Goal: Task Accomplishment & Management: Use online tool/utility

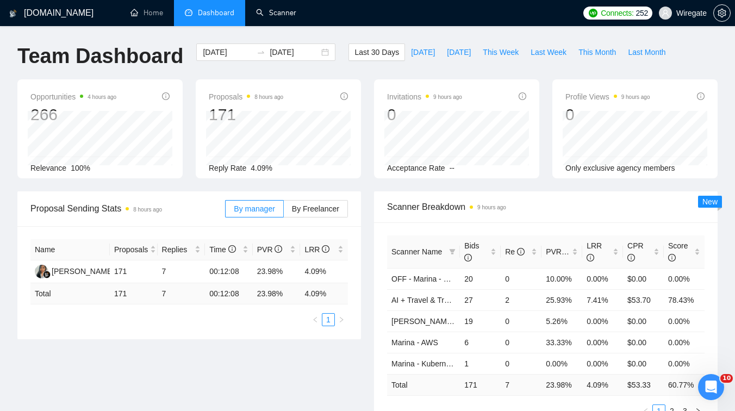
click at [269, 8] on link "Scanner" at bounding box center [276, 12] width 40 height 9
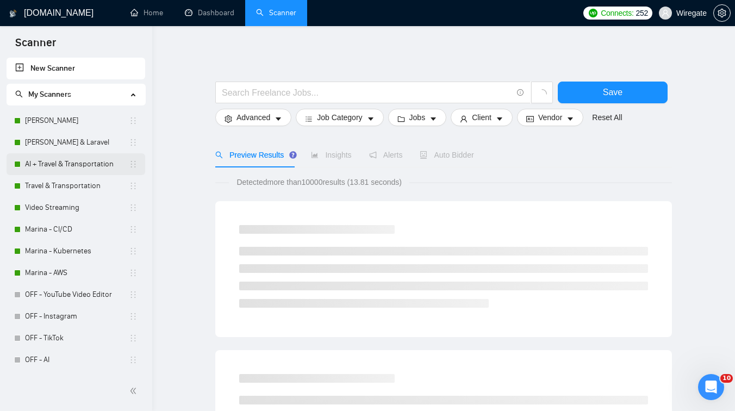
click at [78, 171] on link "AI + Travel & Transportation" at bounding box center [77, 164] width 104 height 22
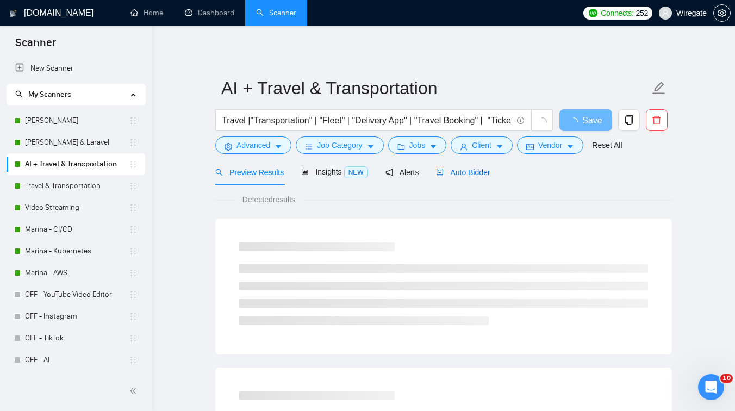
click at [478, 172] on span "Auto Bidder" at bounding box center [463, 172] width 54 height 9
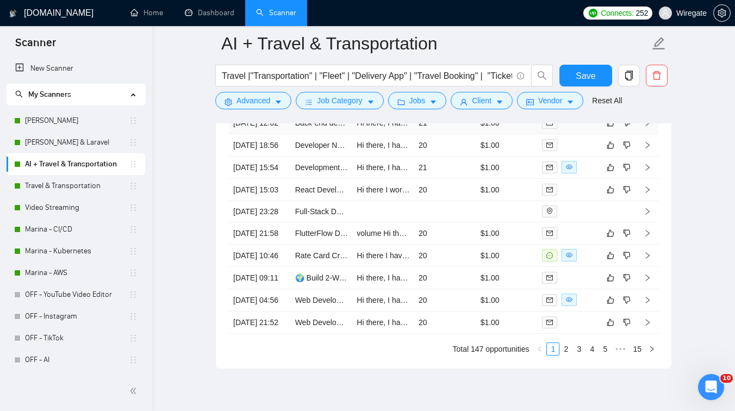
scroll to position [2897, 0]
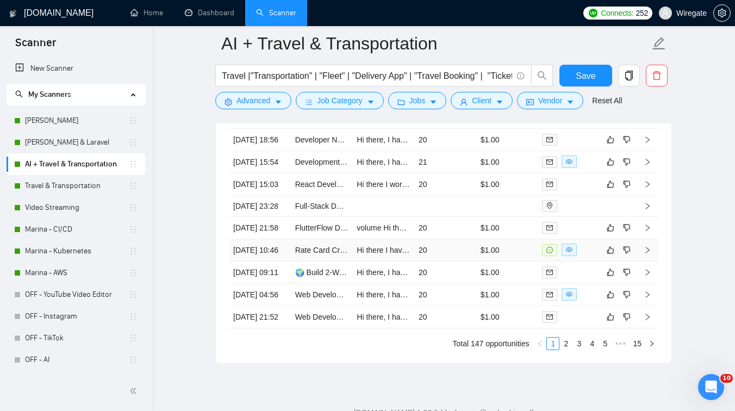
click at [322, 262] on td "Rate Card Creation for Transvirtual TMS Software" at bounding box center [322, 250] width 62 height 22
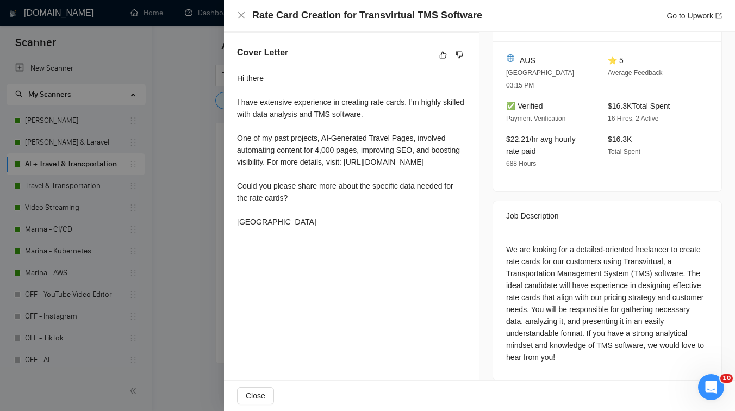
scroll to position [2920, 0]
drag, startPoint x: 505, startPoint y: 258, endPoint x: 689, endPoint y: 256, distance: 184.3
click at [689, 256] on div "We are looking for a detailed-oriented freelancer to create rate cards for our …" at bounding box center [607, 306] width 228 height 150
click at [182, 131] on div at bounding box center [367, 205] width 735 height 411
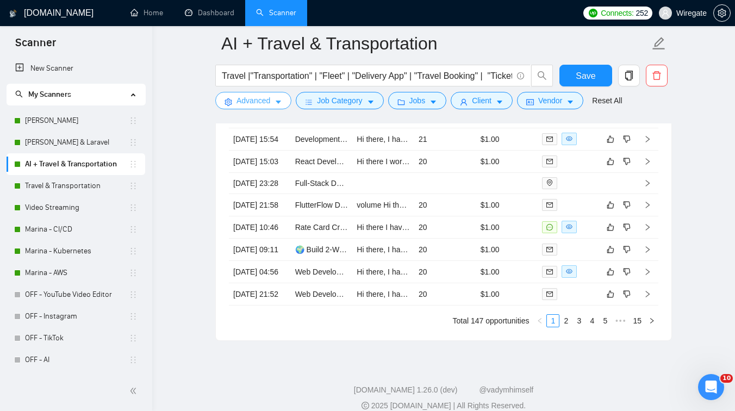
click at [264, 101] on span "Advanced" at bounding box center [254, 101] width 34 height 12
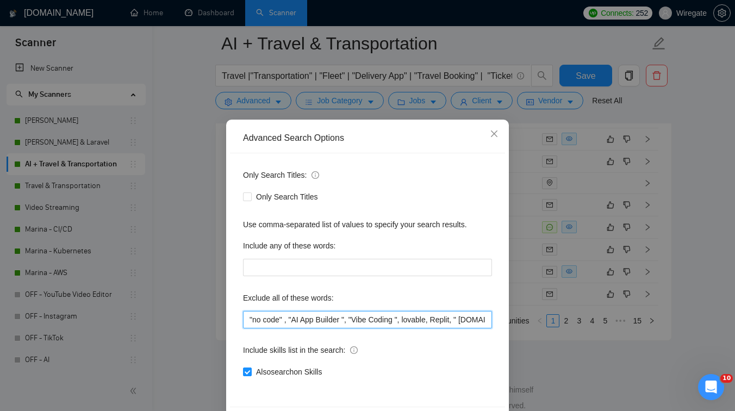
click at [248, 319] on input ""no code" , "AI App Builder ", "Vibe Coding ", lovable, Replit, " [DOMAIN_NAME]…" at bounding box center [367, 319] width 249 height 17
paste input "legal working visa/residency"
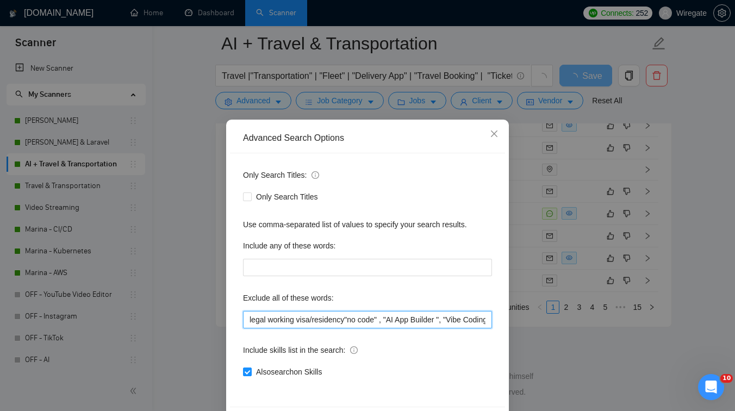
click at [314, 316] on input "legal working visa/residency"no code" , "AI App Builder ", "Vibe Coding ", lova…" at bounding box center [367, 319] width 249 height 17
click at [247, 316] on input "legal working visa" residency"no code" , "AI App Builder ", "Vibe Coding ", lov…" at bounding box center [367, 319] width 249 height 17
click at [318, 319] on input ""legal working visa" residency"no code" , "AI App Builder ", "Vibe Coding ", lo…" at bounding box center [367, 319] width 249 height 17
click at [362, 320] on input ""legal working visa", residency"no code" , "AI App Builder ", "Vibe Coding ", l…" at bounding box center [367, 319] width 249 height 17
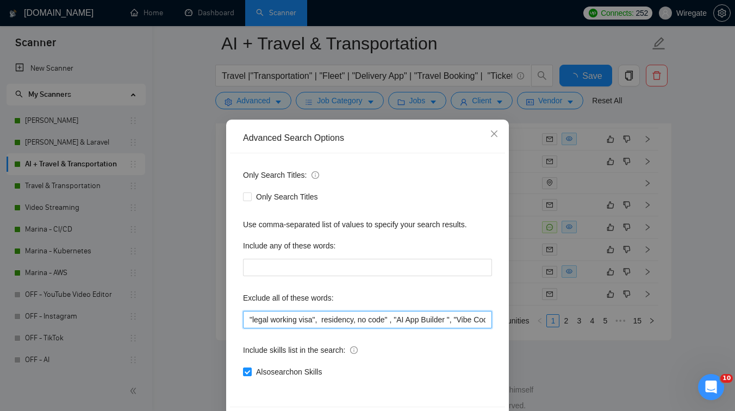
scroll to position [41, 0]
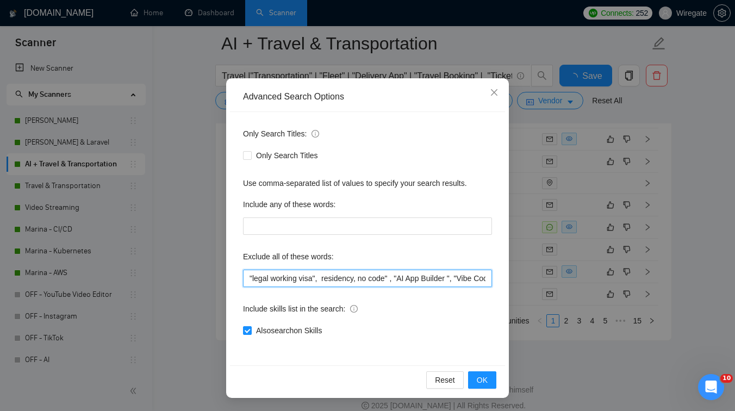
drag, startPoint x: 360, startPoint y: 277, endPoint x: 245, endPoint y: 277, distance: 115.3
click at [245, 277] on input ""legal working visa", residency, no code" , "AI App Builder ", "Vibe Coding ", …" at bounding box center [367, 278] width 249 height 17
type input ""legal working visa", residency, no code" , "AI App Builder ", "Vibe Coding ", …"
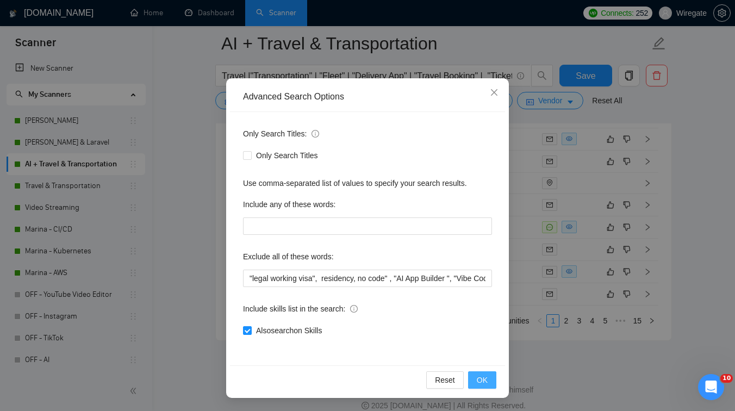
click at [486, 376] on span "OK" at bounding box center [482, 380] width 11 height 12
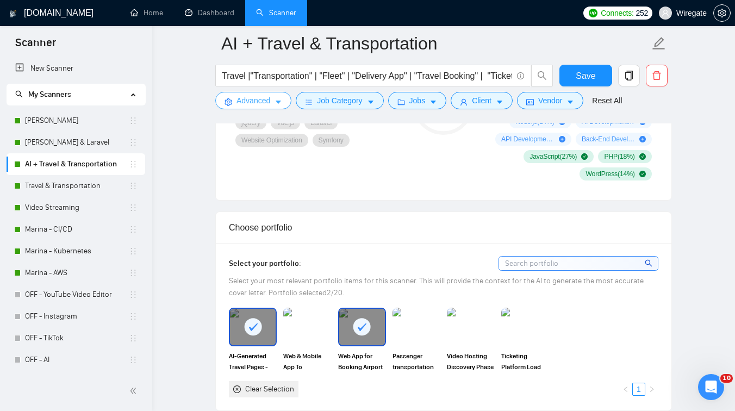
scroll to position [701, 0]
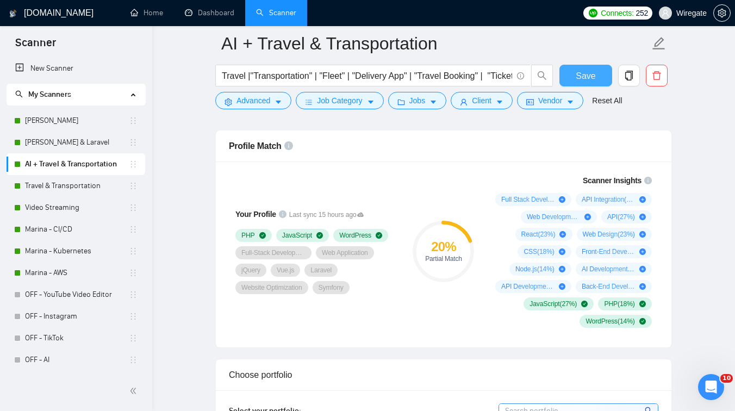
click at [588, 79] on span "Save" at bounding box center [586, 76] width 20 height 14
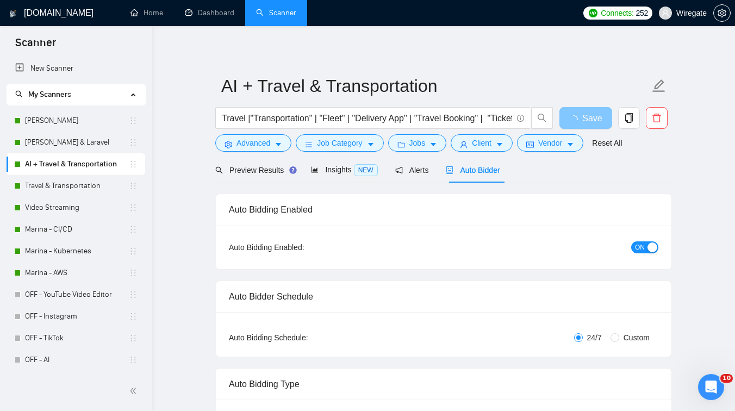
scroll to position [0, 0]
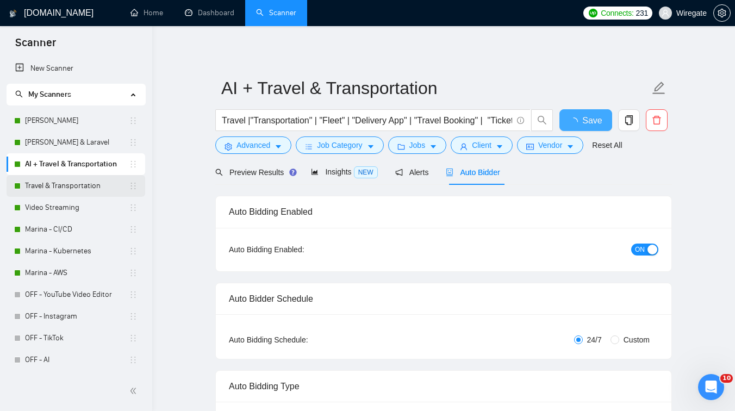
checkbox input "true"
click at [76, 189] on link "Travel & Transportation" at bounding box center [77, 186] width 104 height 22
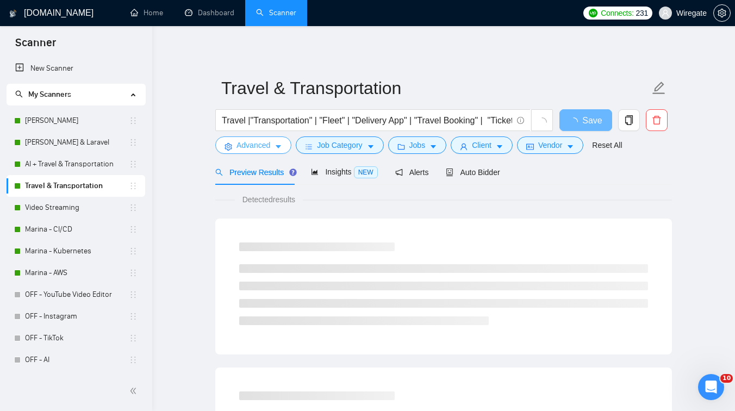
click at [267, 150] on span "Advanced" at bounding box center [254, 145] width 34 height 12
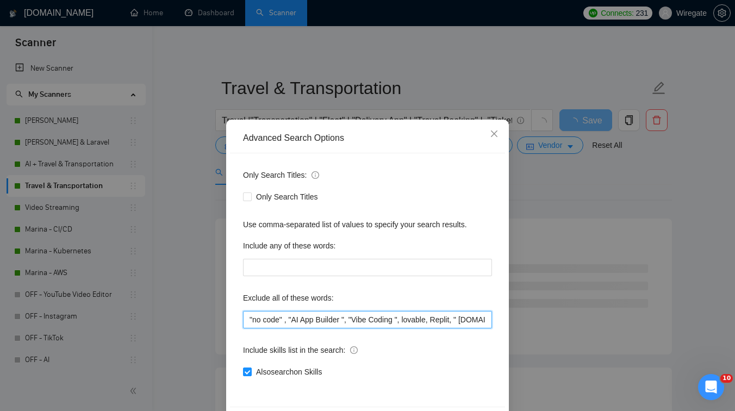
click at [246, 318] on input ""no code" , "AI App Builder ", "Vibe Coding ", lovable, Replit, " [DOMAIN_NAME]…" at bounding box center [367, 319] width 249 height 17
paste input ""legal working visa", residency,"
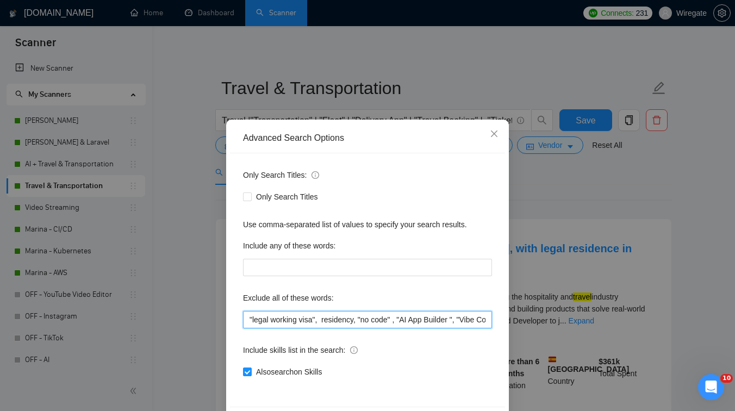
scroll to position [41, 0]
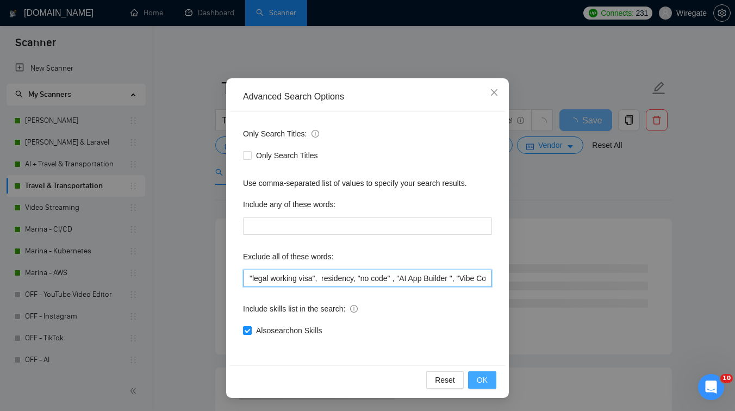
type input ""legal working visa", residency, "no code" , "AI App Builder ", "Vibe Coding ",…"
click at [488, 382] on button "OK" at bounding box center [482, 379] width 28 height 17
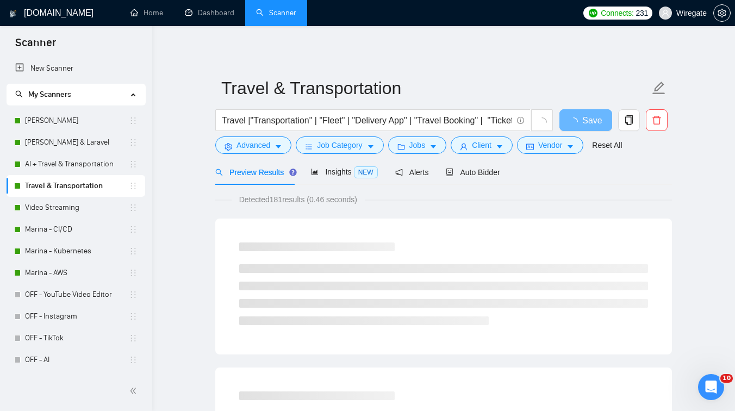
scroll to position [0, 0]
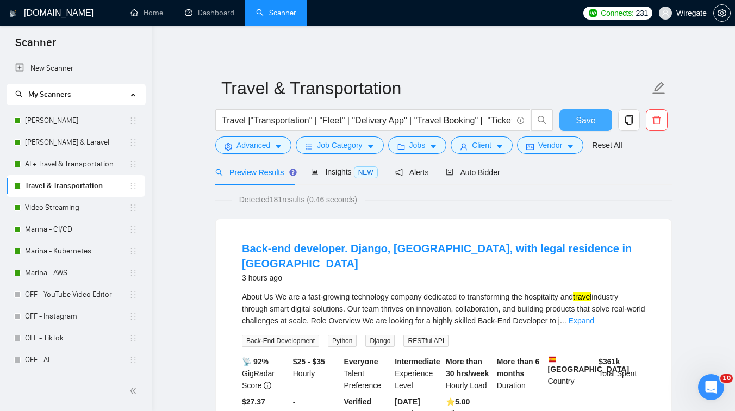
click at [589, 124] on span "Save" at bounding box center [586, 121] width 20 height 14
click at [70, 166] on link "AI + Travel & Transportation" at bounding box center [77, 164] width 104 height 22
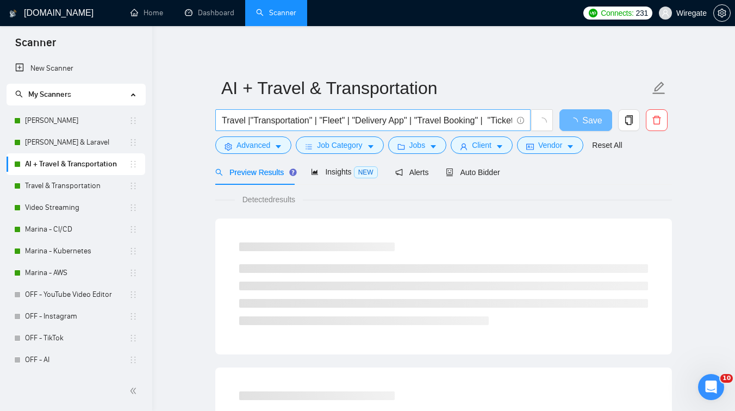
click at [377, 122] on input "Travel |"Transportation" | "Fleet" | "Delivery App" | "Travel Booking" | "Ticke…" at bounding box center [367, 121] width 290 height 14
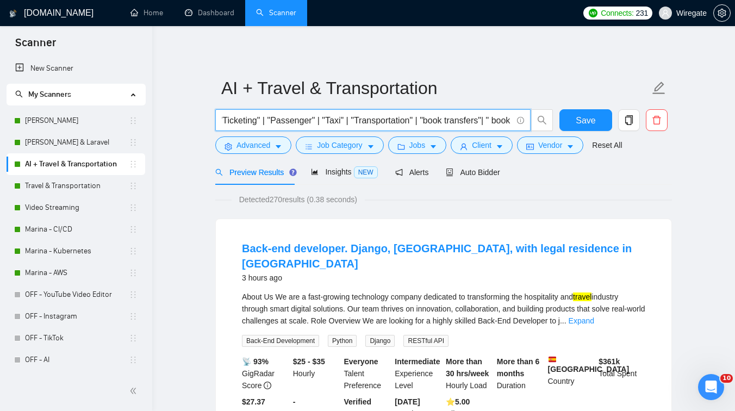
click at [399, 118] on input "Travel |"Transportation" | "Fleet" | "Delivery App" | "Travel Booking" | "Ticke…" at bounding box center [367, 121] width 290 height 14
click at [273, 146] on button "Advanced" at bounding box center [253, 144] width 76 height 17
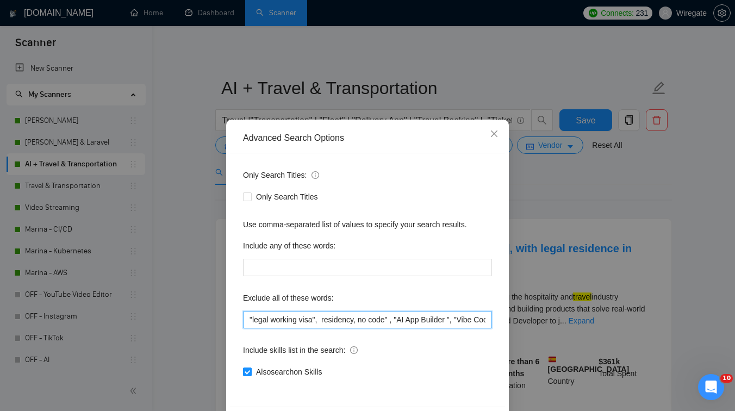
click at [246, 316] on input ""legal working visa", residency, no code" , "AI App Builder ", "Vibe Coding ", …" at bounding box center [367, 319] width 249 height 17
paste input "Transportation Management System (TMS"
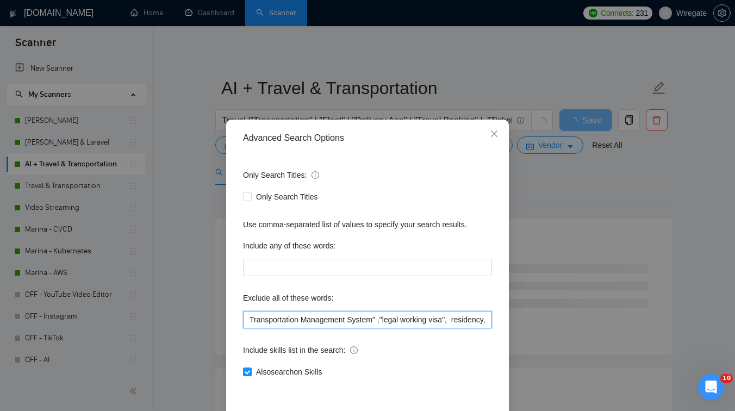
click at [249, 319] on input "Transportation Management System" ,"legal working visa", residency, no code" , …" at bounding box center [367, 319] width 249 height 17
click at [247, 321] on input ""Transportation Management System" ,"legal working visa", residency, no code" ,…" at bounding box center [367, 319] width 249 height 17
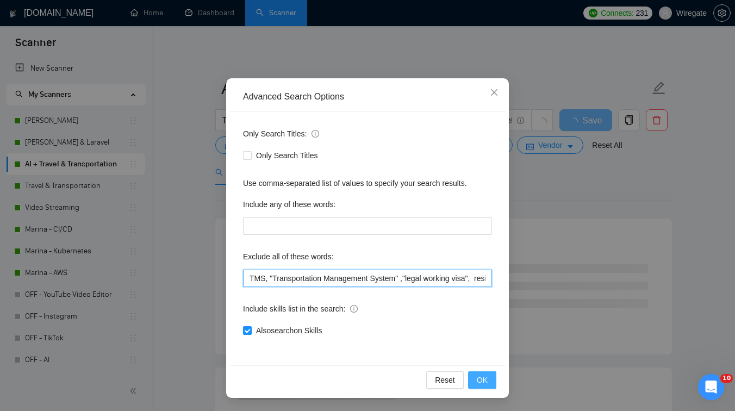
type input "TMS, "Transportation Management System" ,"legal working visa", residency, no co…"
click at [484, 383] on span "OK" at bounding box center [482, 380] width 11 height 12
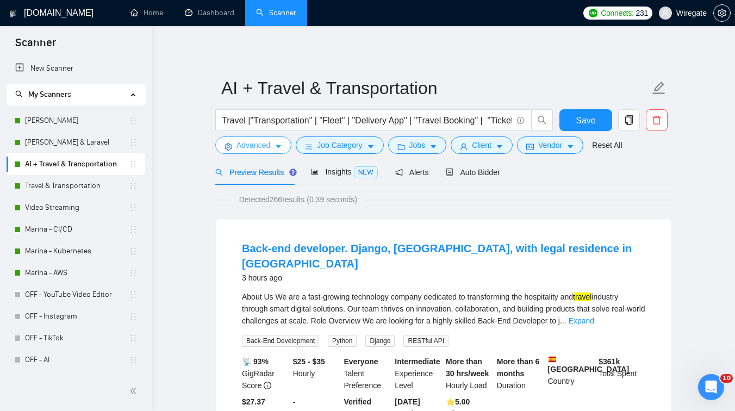
click at [247, 149] on span "Advanced" at bounding box center [254, 145] width 34 height 12
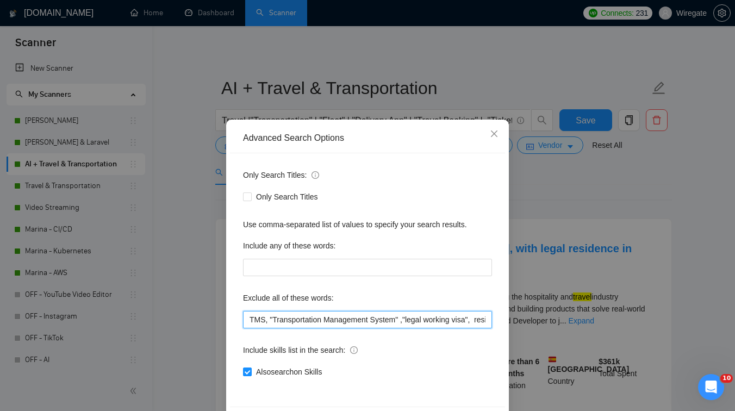
drag, startPoint x: 408, startPoint y: 321, endPoint x: 238, endPoint y: 313, distance: 170.4
click at [238, 313] on div "Only Search Titles: Only Search Titles Use comma-separated list of values to sp…" at bounding box center [367, 279] width 275 height 253
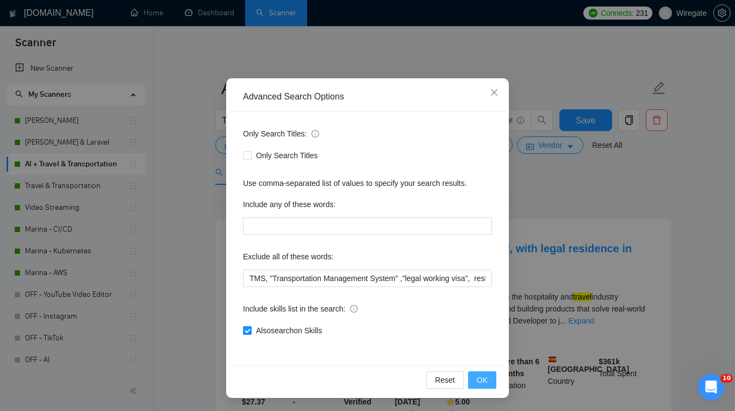
click at [488, 384] on button "OK" at bounding box center [482, 379] width 28 height 17
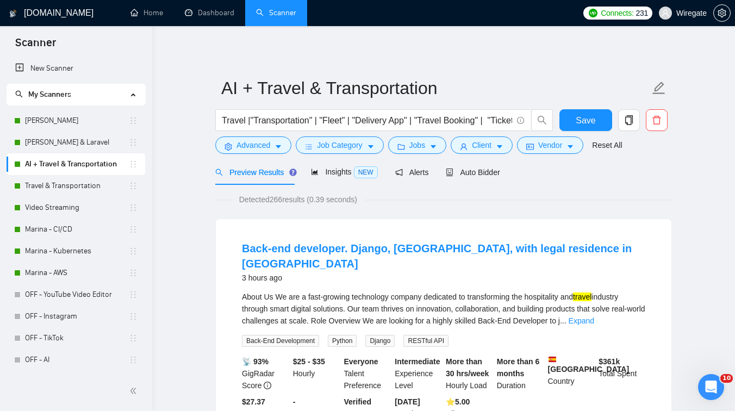
scroll to position [0, 0]
click at [587, 118] on span "Save" at bounding box center [586, 121] width 20 height 14
click at [95, 183] on link "Travel & Transportation" at bounding box center [77, 186] width 104 height 22
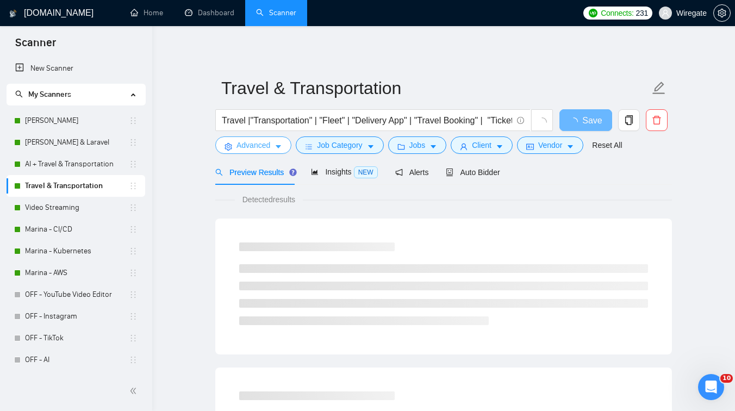
click at [235, 144] on button "Advanced" at bounding box center [253, 144] width 76 height 17
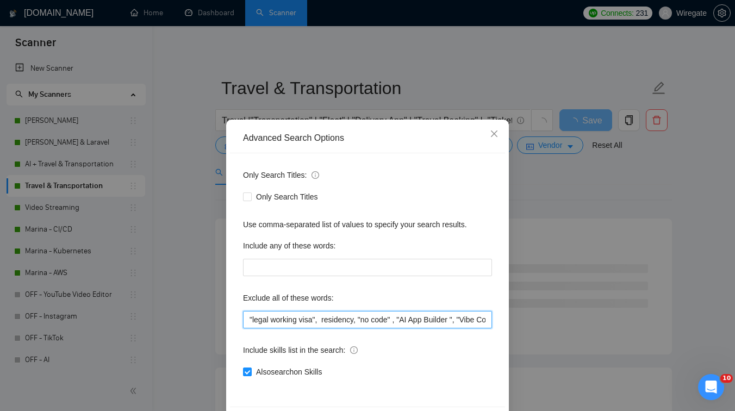
click at [249, 321] on input ""legal working visa", residency, "no code" , "AI App Builder ", "Vibe Coding ",…" at bounding box center [367, 319] width 249 height 17
paste input "TMS, "Transportation Management System" ,"
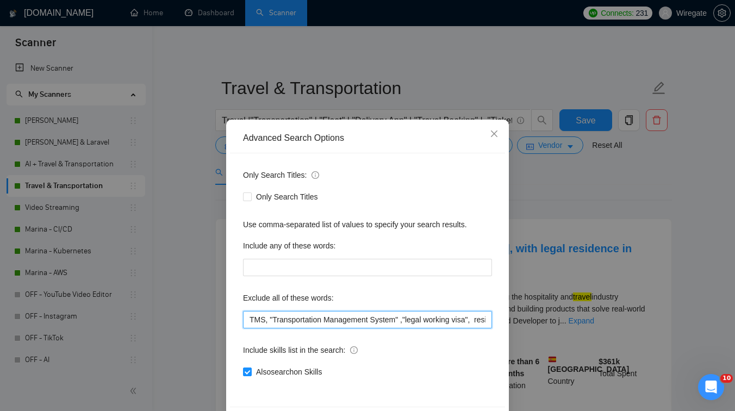
scroll to position [41, 0]
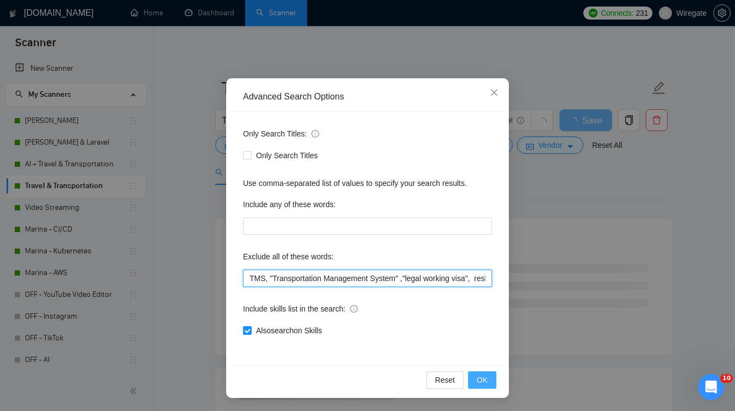
type input "TMS, "Transportation Management System" ,"legal working visa", residency, "no c…"
click at [482, 378] on span "OK" at bounding box center [482, 380] width 11 height 12
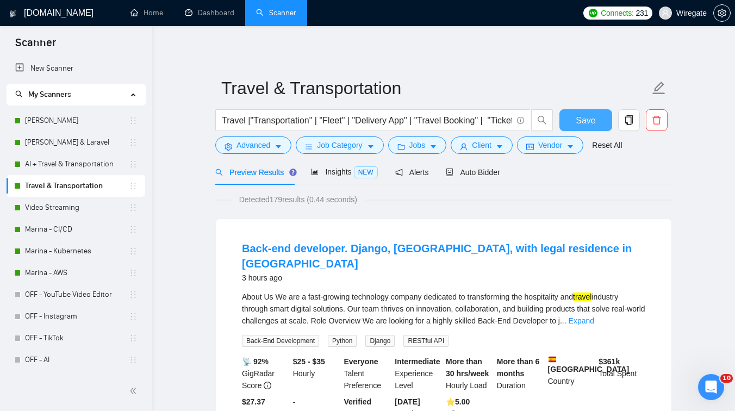
click at [573, 119] on button "Save" at bounding box center [585, 120] width 53 height 22
click at [82, 167] on link "AI + Travel & Transportation" at bounding box center [77, 164] width 104 height 22
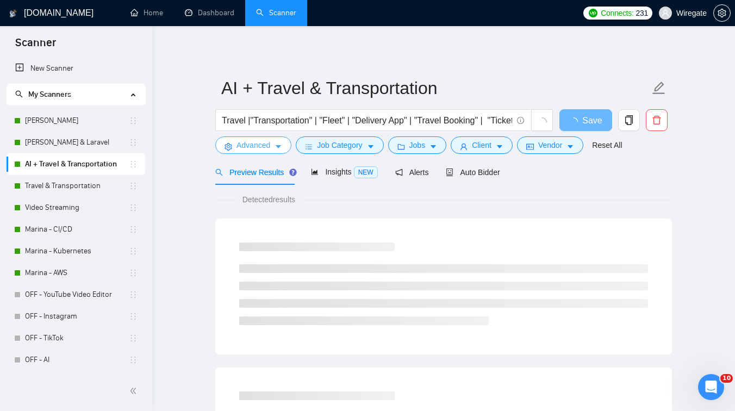
click at [277, 147] on icon "caret-down" at bounding box center [279, 147] width 8 height 8
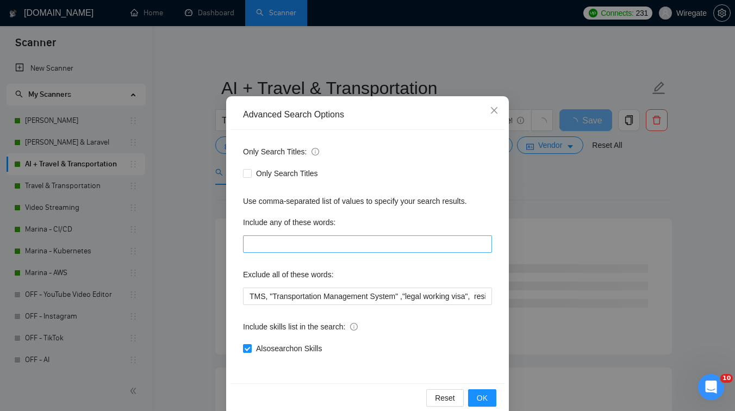
scroll to position [41, 0]
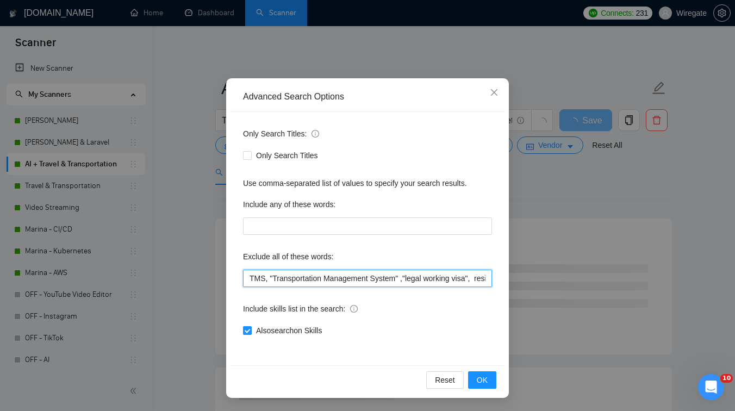
click at [320, 281] on input "TMS, "Transportation Management System" ,"legal working visa", residency, no co…" at bounding box center [367, 278] width 249 height 17
click at [344, 281] on input "TMS, "Transportation Management System" ,"legal working visa", residency, no co…" at bounding box center [367, 278] width 249 height 17
click at [249, 281] on input "TMS, "Transportation Management System" ,"legal working visa", residency, no co…" at bounding box center [367, 278] width 249 height 17
drag, startPoint x: 312, startPoint y: 277, endPoint x: 237, endPoint y: 277, distance: 75.0
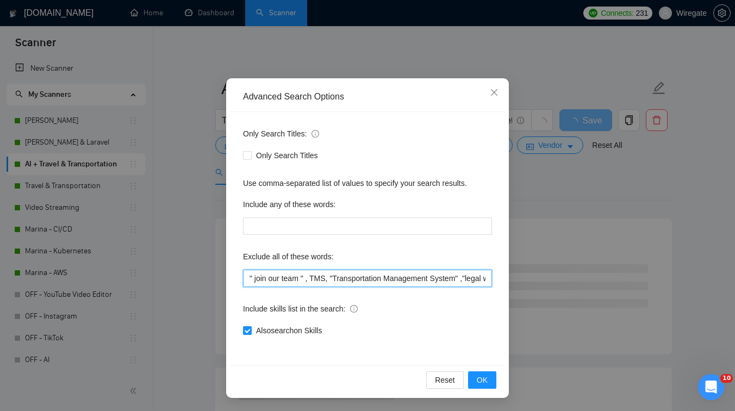
click at [237, 277] on div "Only Search Titles: Only Search Titles Use comma-separated list of values to sp…" at bounding box center [367, 238] width 275 height 253
click at [312, 277] on input "" join our team " , TMS, "Transportation Management System" ,"legal working vis…" at bounding box center [367, 278] width 249 height 17
paste input "" join our team " ,"
click at [344, 279] on input "" join our team " , " join our team " , TMS, "Transportation Management System"…" at bounding box center [367, 278] width 249 height 17
click at [360, 282] on input "" join our team " , " join team " , TMS, "Transportation Management System" ,"l…" at bounding box center [367, 278] width 249 height 17
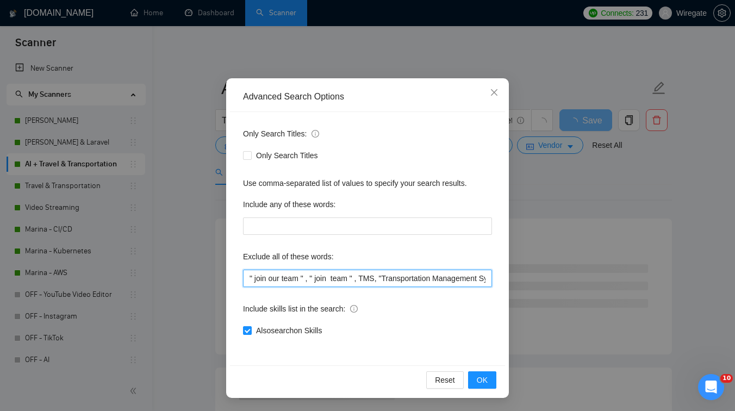
drag, startPoint x: 363, startPoint y: 281, endPoint x: 216, endPoint y: 267, distance: 147.4
click at [216, 267] on div "Advanced Search Options Only Search Titles: Only Search Titles Use comma-separa…" at bounding box center [367, 205] width 735 height 411
type input "" join our team " , " join team " , TMS, "Transportation Management System" ,"l…"
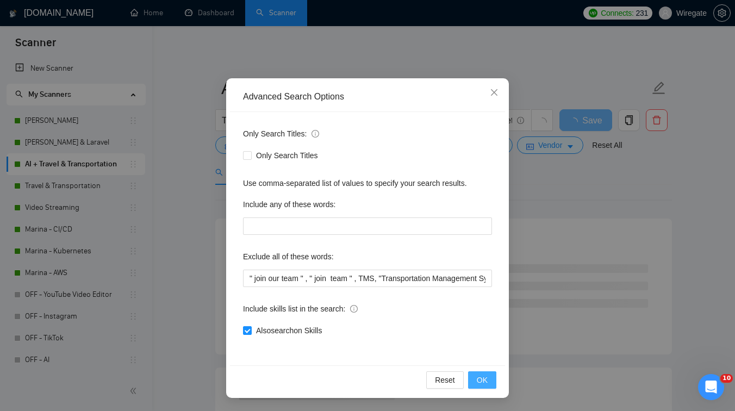
click at [479, 381] on span "OK" at bounding box center [482, 380] width 11 height 12
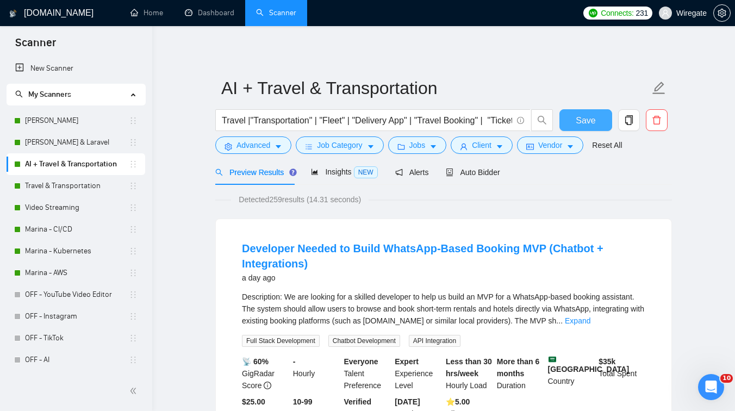
click at [584, 118] on span "Save" at bounding box center [586, 121] width 20 height 14
click at [79, 186] on link "Travel & Transportation" at bounding box center [77, 186] width 104 height 22
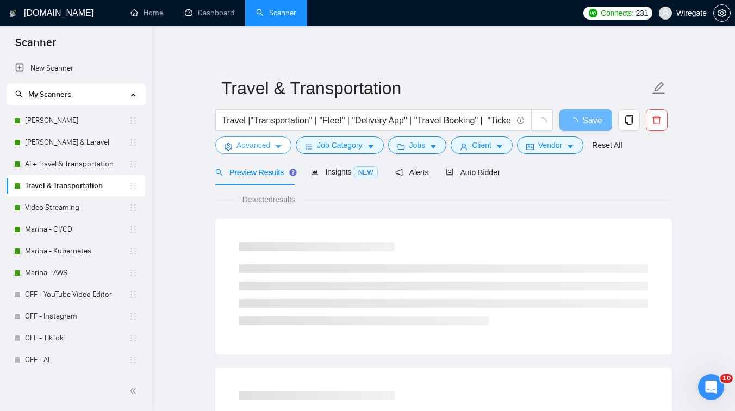
click at [258, 145] on span "Advanced" at bounding box center [254, 145] width 34 height 12
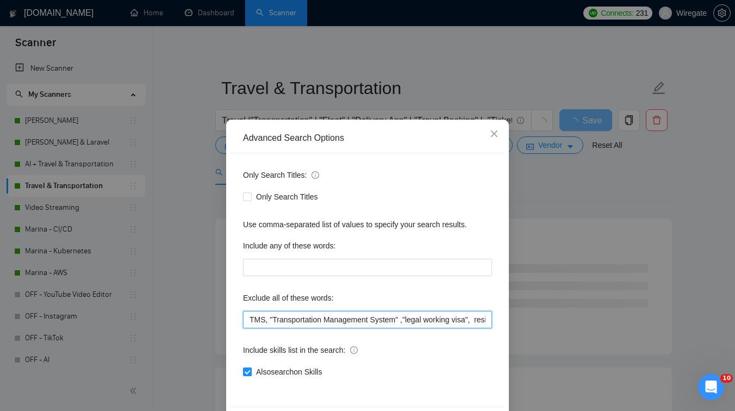
click at [245, 320] on input "TMS, "Transportation Management System" ,"legal working visa", residency, "no c…" at bounding box center [367, 319] width 249 height 17
paste input "" join our team " , " join team " ,"
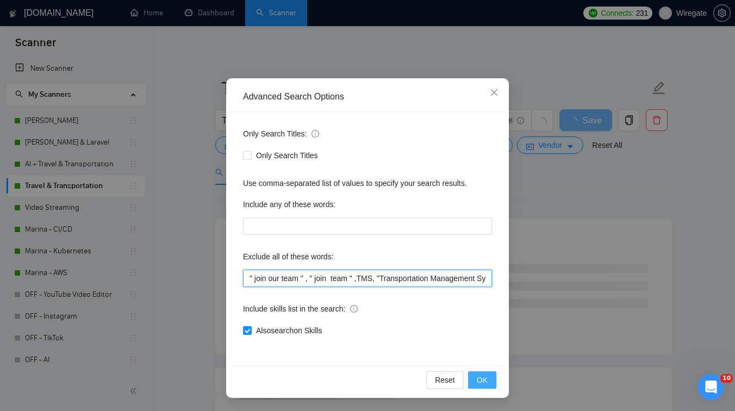
type input "" join our team " , " join team " ,TMS, "Transportation Management System" ,"le…"
click at [490, 384] on button "OK" at bounding box center [482, 379] width 28 height 17
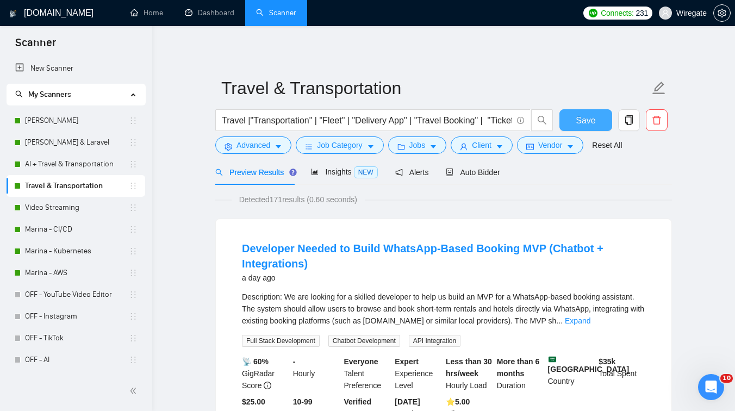
click at [595, 113] on button "Save" at bounding box center [585, 120] width 53 height 22
click at [206, 8] on link "Dashboard" at bounding box center [209, 12] width 49 height 9
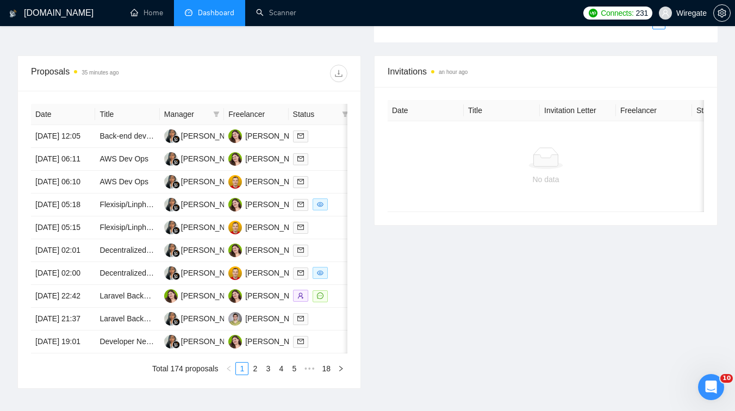
scroll to position [394, 0]
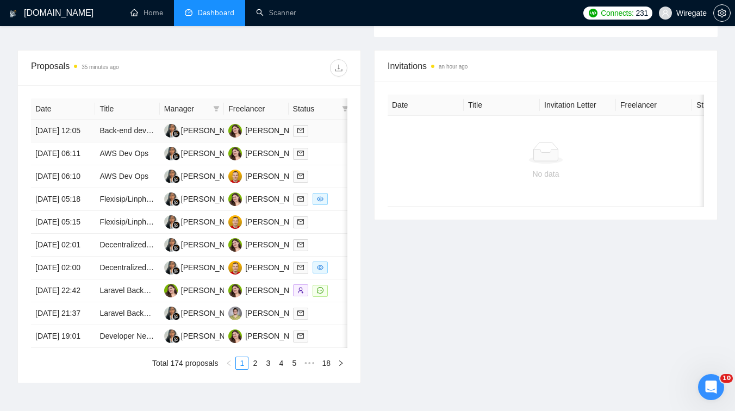
click at [138, 142] on td "Back-end developer. Django, [GEOGRAPHIC_DATA], with legal residence in [GEOGRAP…" at bounding box center [127, 131] width 64 height 23
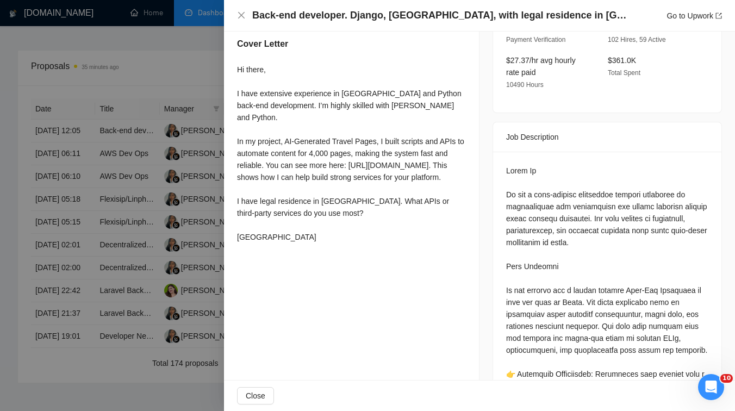
scroll to position [366, 0]
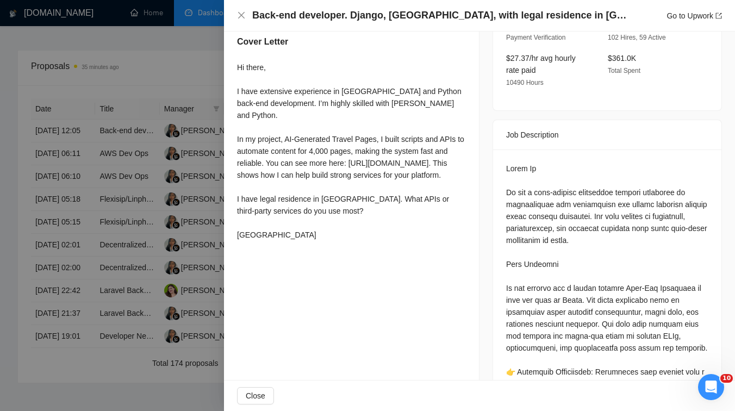
click at [77, 153] on div at bounding box center [367, 205] width 735 height 411
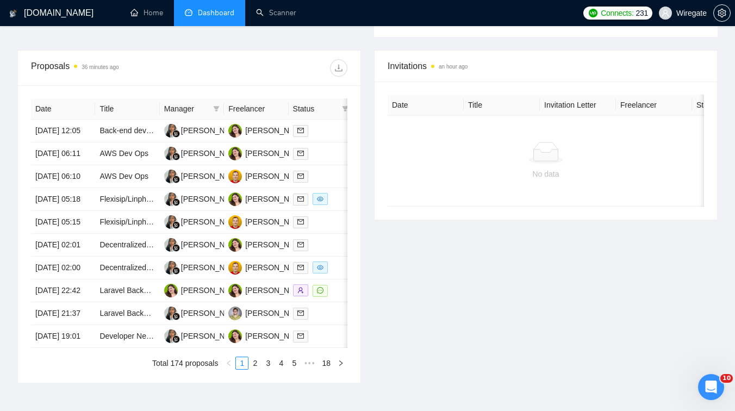
scroll to position [566, 0]
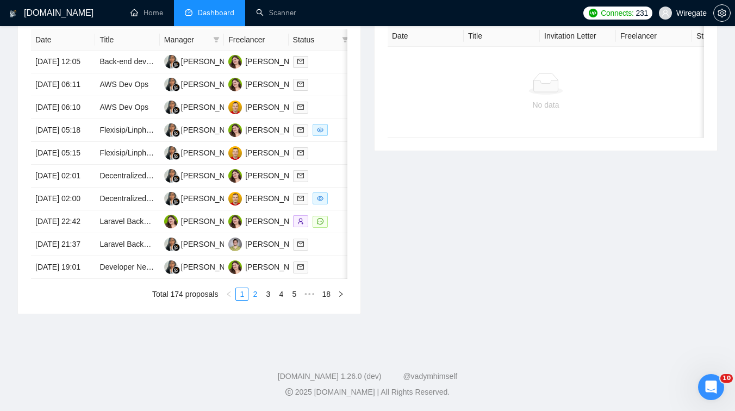
click at [254, 292] on link "2" at bounding box center [255, 294] width 12 height 12
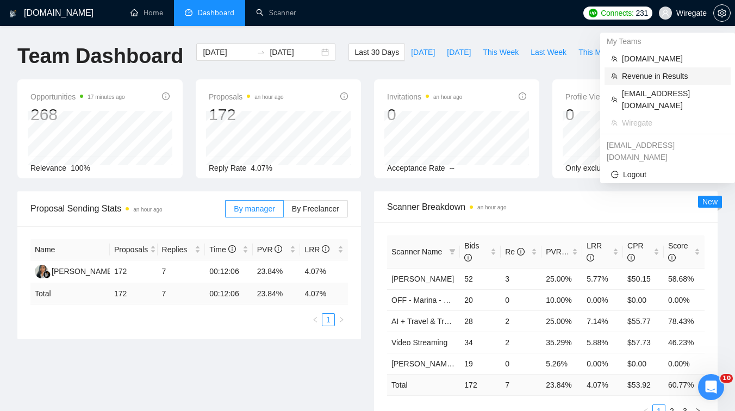
click at [652, 76] on span "Revenue in Results" at bounding box center [673, 76] width 102 height 12
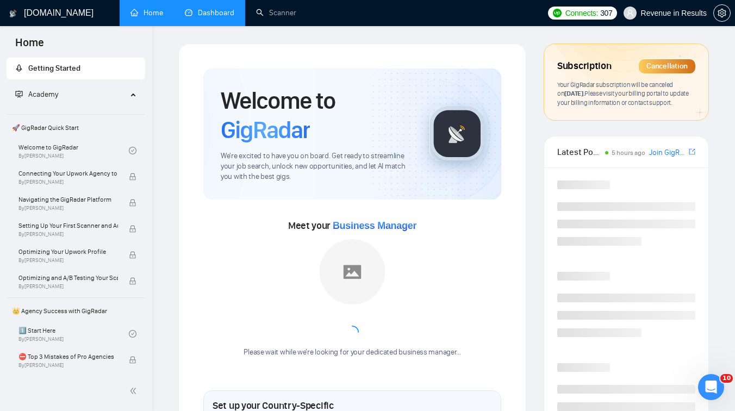
click at [209, 11] on link "Dashboard" at bounding box center [209, 12] width 49 height 9
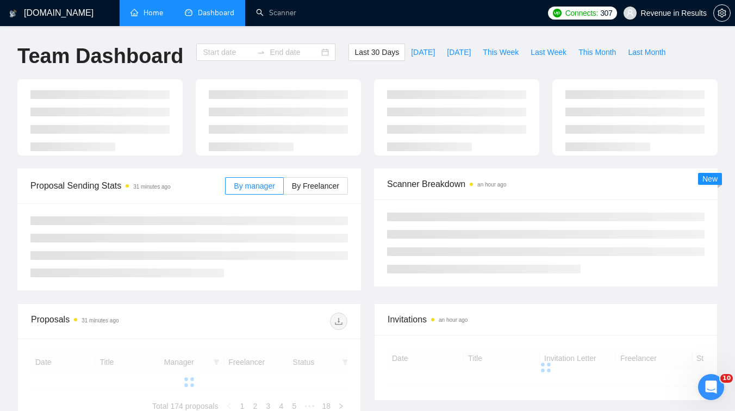
type input "[DATE]"
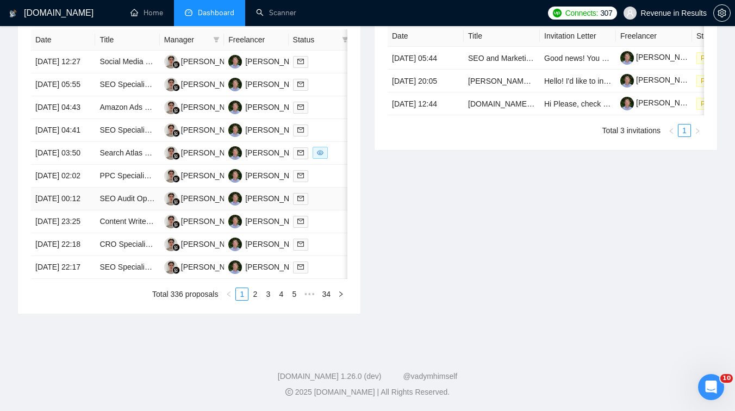
scroll to position [545, 0]
click at [256, 291] on link "2" at bounding box center [255, 294] width 12 height 12
click at [238, 300] on link "1" at bounding box center [242, 294] width 12 height 12
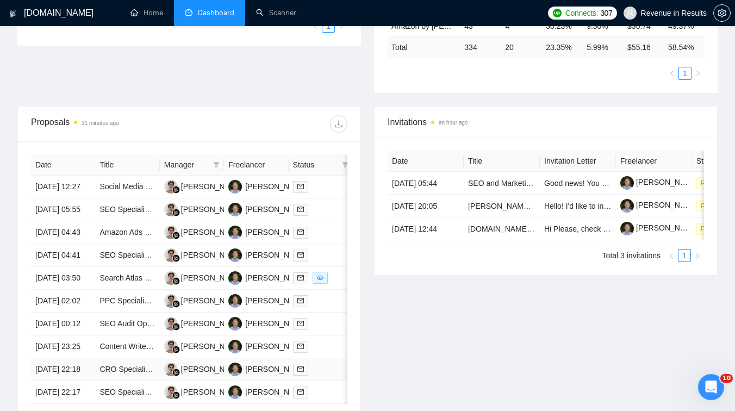
scroll to position [388, 0]
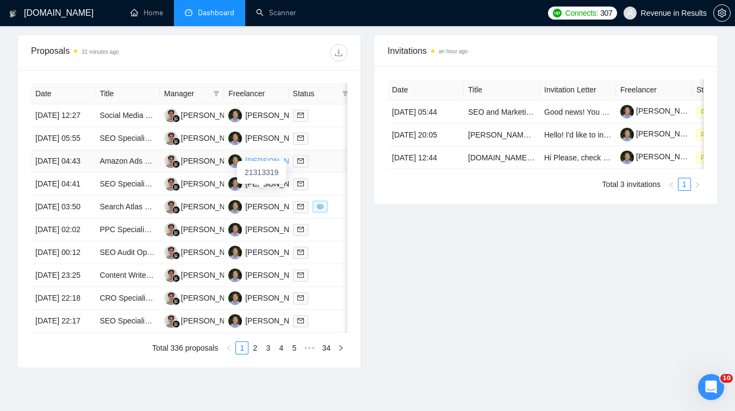
click at [261, 167] on div "[PERSON_NAME]" at bounding box center [276, 161] width 63 height 12
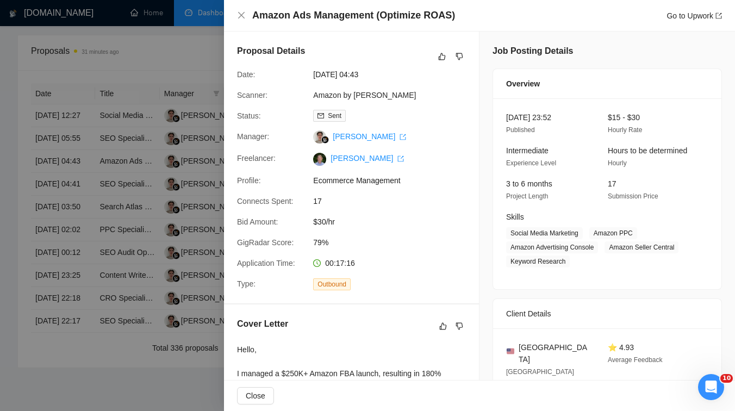
click at [165, 103] on div at bounding box center [367, 205] width 735 height 411
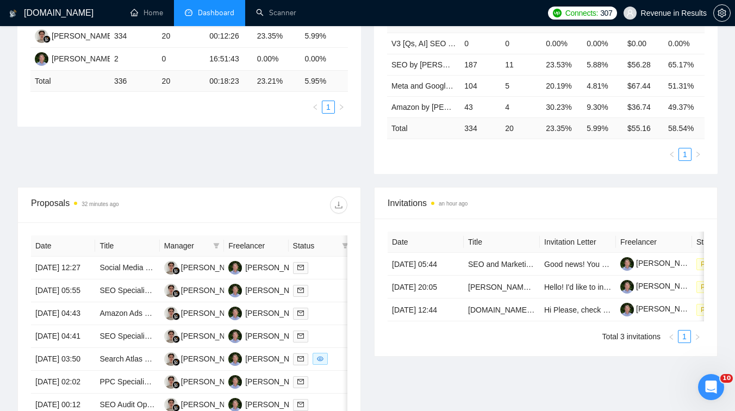
scroll to position [0, 0]
